Goal: Entertainment & Leisure: Consume media (video, audio)

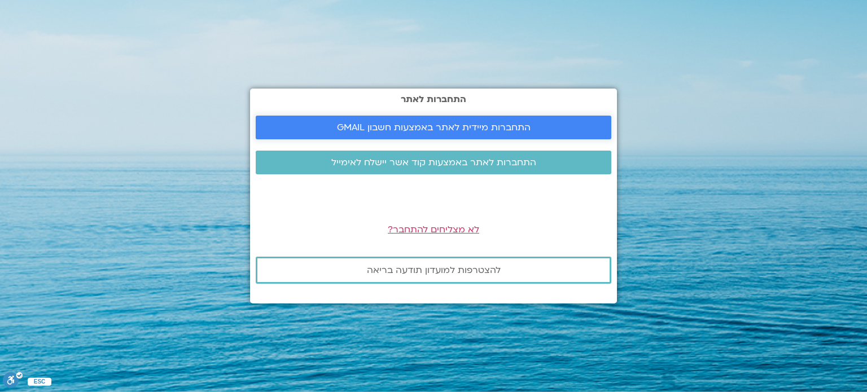
click at [407, 124] on span "התחברות מיידית לאתר באמצעות חשבון GMAIL" at bounding box center [434, 127] width 194 height 10
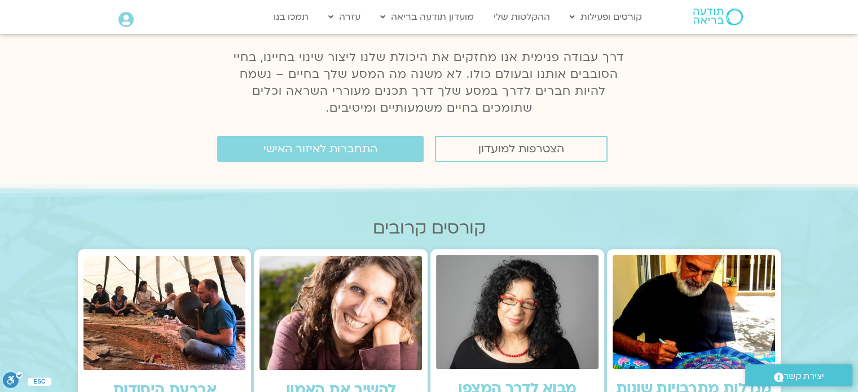
scroll to position [169, 0]
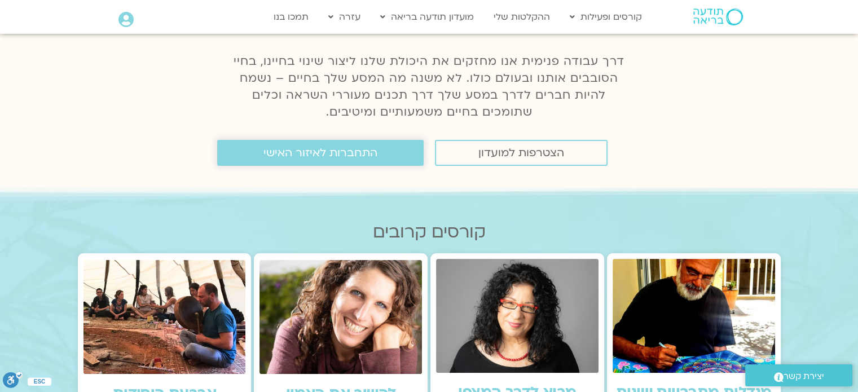
click at [370, 152] on span "התחברות לאיזור האישי" at bounding box center [321, 153] width 114 height 12
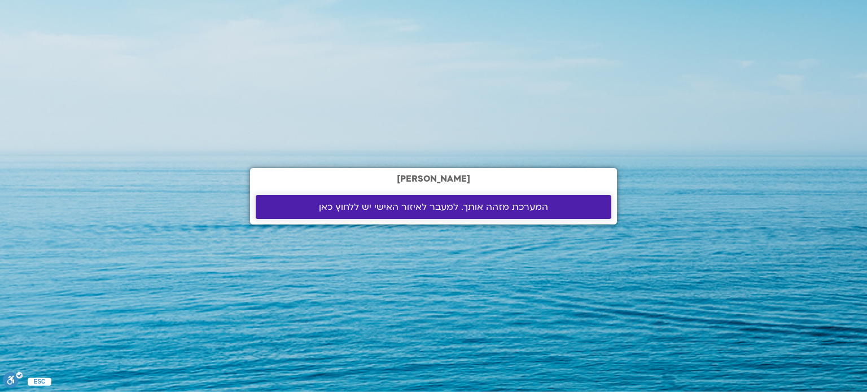
click at [360, 208] on span "המערכת מזהה אותך. למעבר לאיזור האישי יש ללחוץ כאן" at bounding box center [433, 207] width 229 height 10
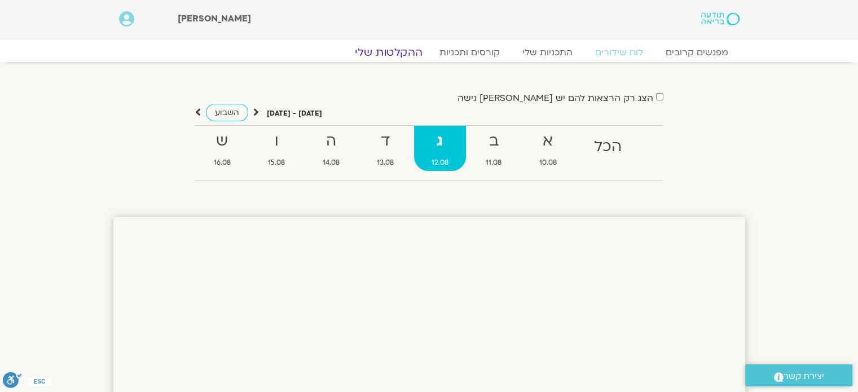
click at [404, 51] on link "ההקלטות שלי" at bounding box center [388, 53] width 95 height 14
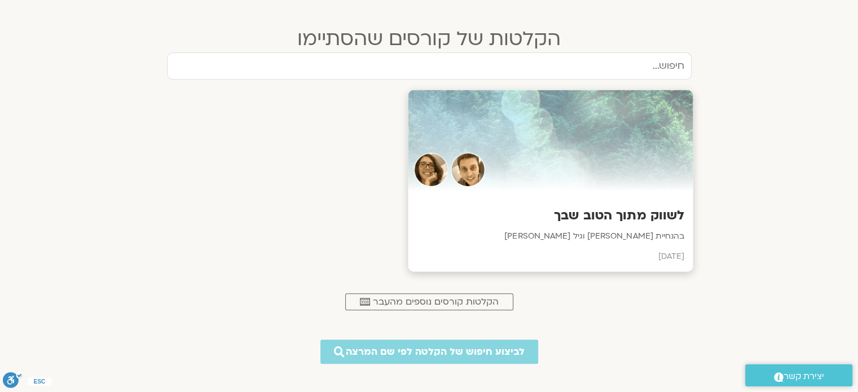
scroll to position [451, 0]
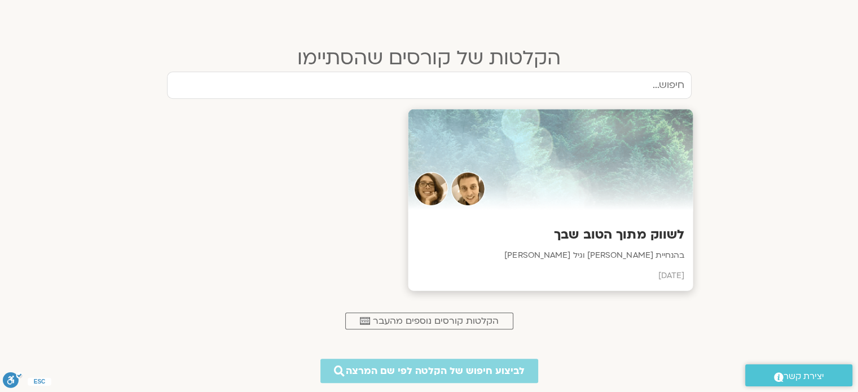
click at [611, 243] on h3 "לשווק מתוך הטוב שבך" at bounding box center [550, 234] width 268 height 17
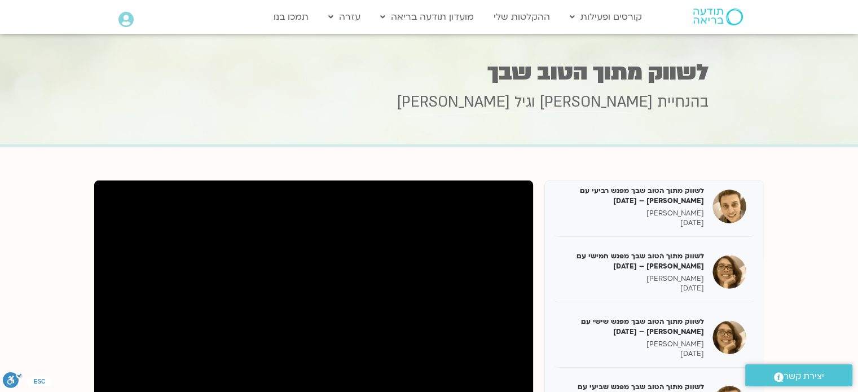
scroll to position [210, 0]
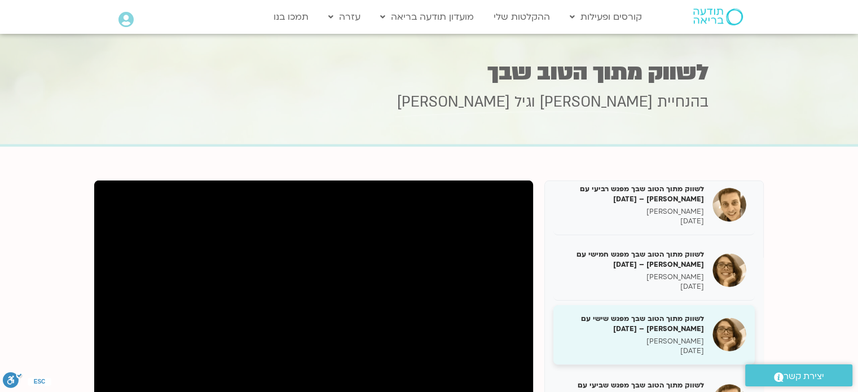
click at [661, 327] on h5 "לשווק מתוך הטוב שבך מפגש שישי עם [PERSON_NAME] – [DATE]" at bounding box center [633, 324] width 142 height 20
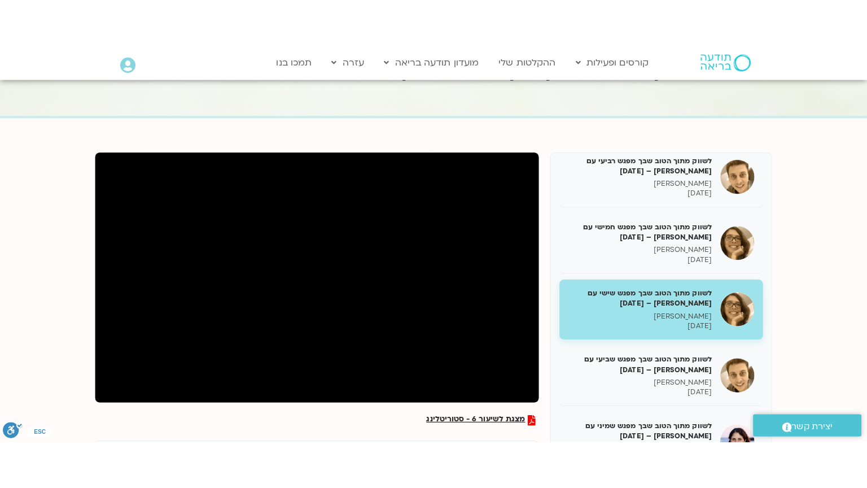
scroll to position [56, 0]
